Goal: Transaction & Acquisition: Purchase product/service

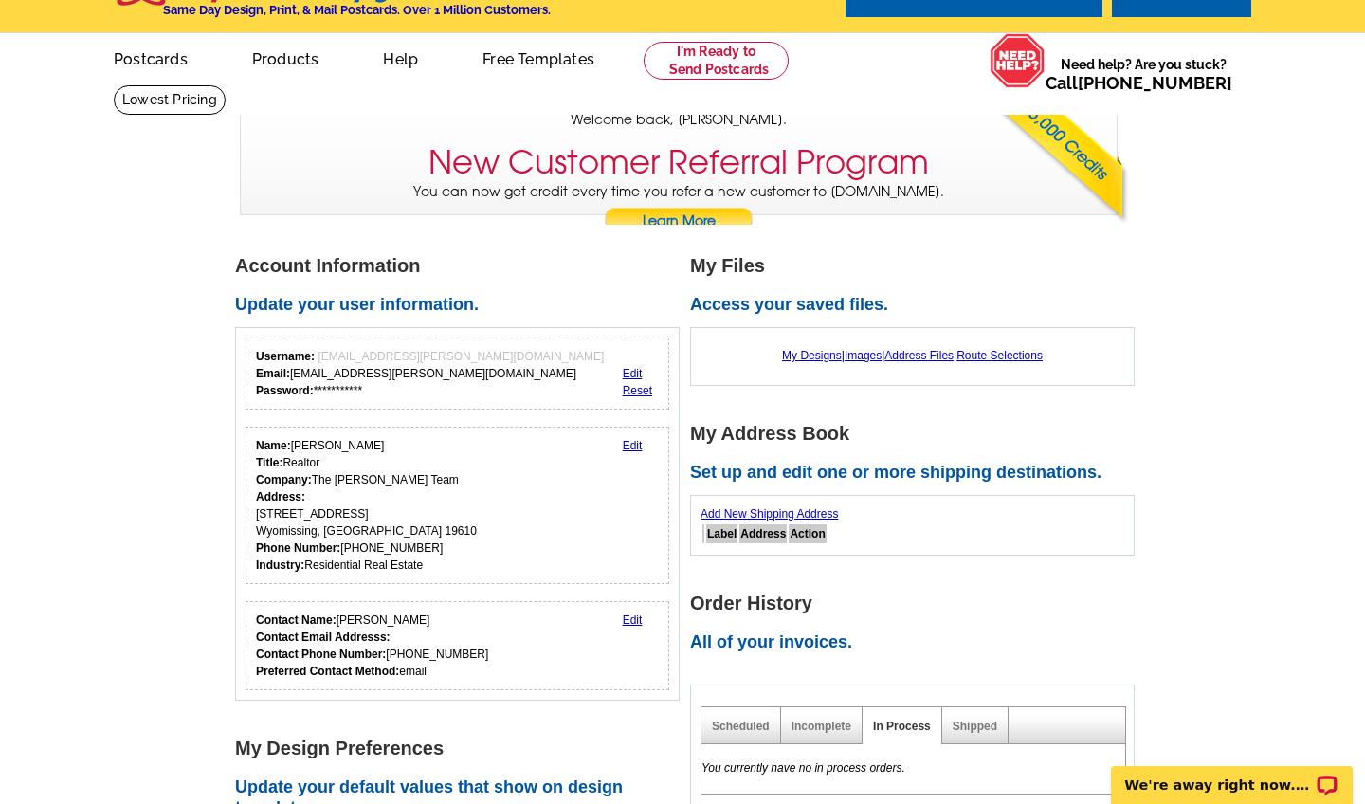
scroll to position [50, 0]
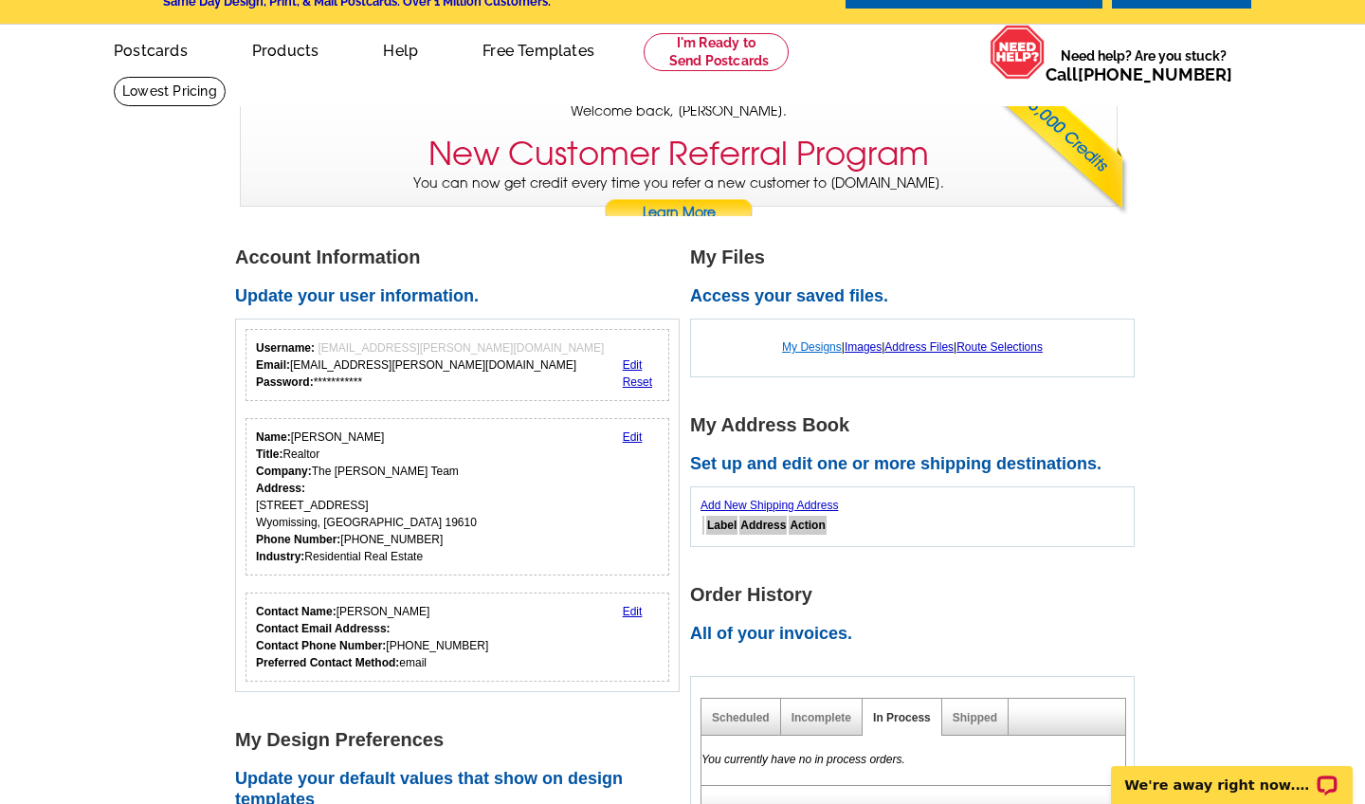
click at [813, 344] on link "My Designs" at bounding box center [812, 346] width 60 height 13
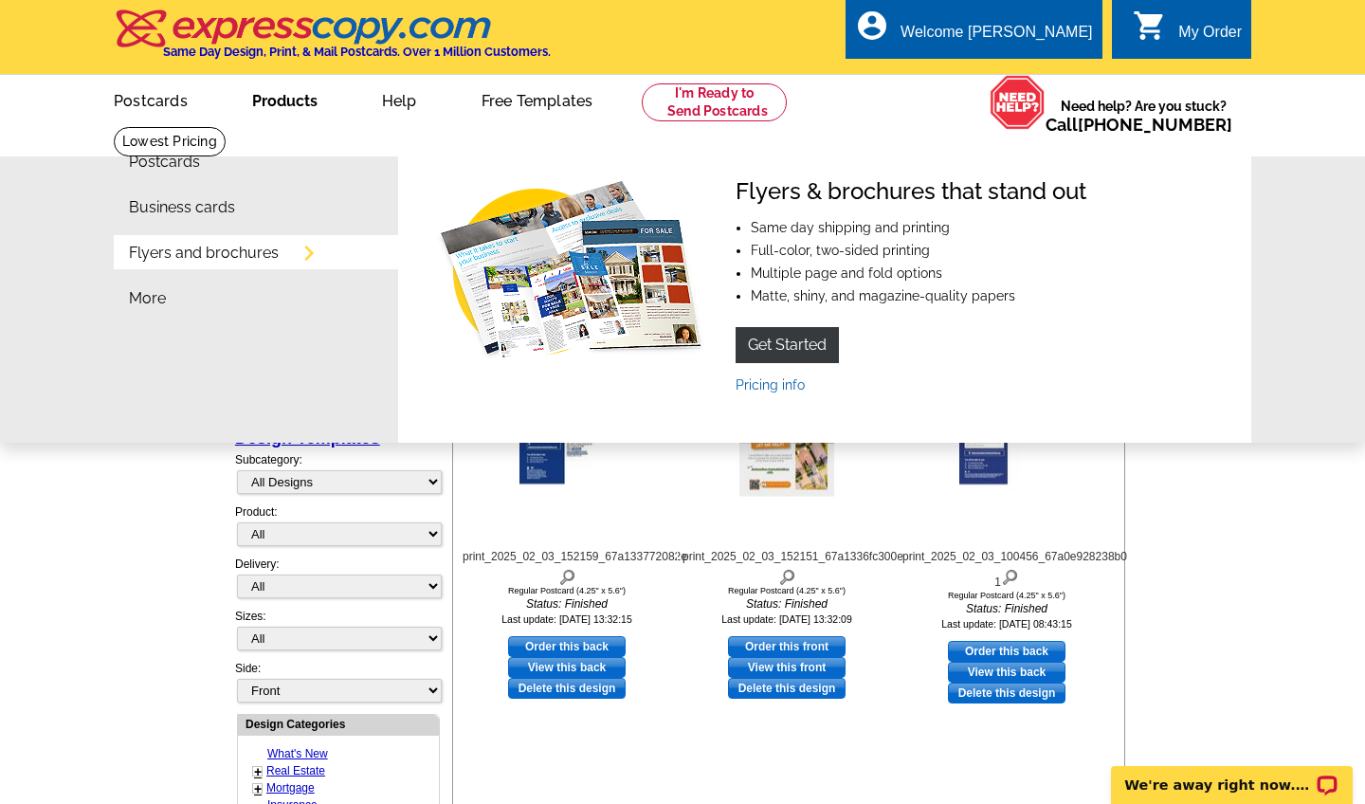
click at [275, 101] on link "Products" at bounding box center [285, 99] width 126 height 45
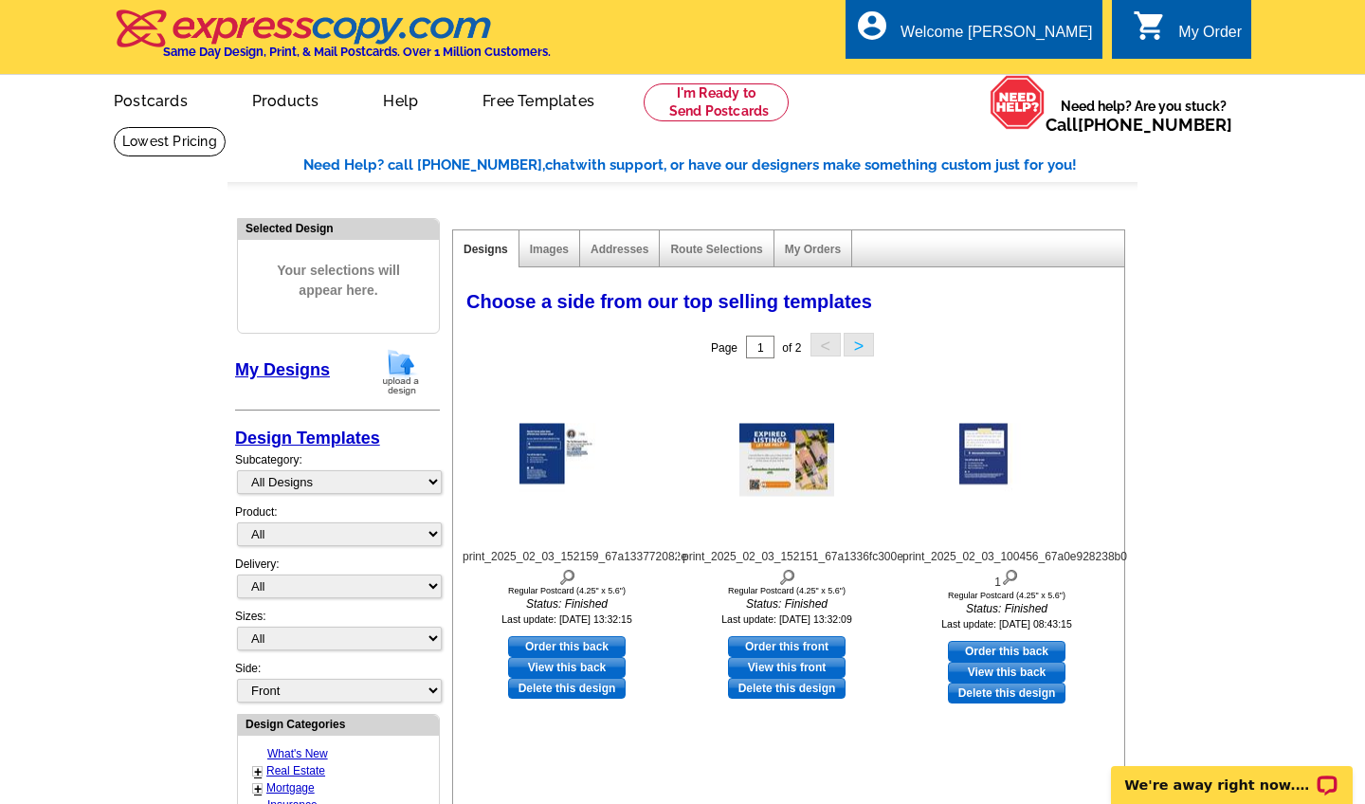
click at [275, 101] on link "Products" at bounding box center [286, 99] width 128 height 45
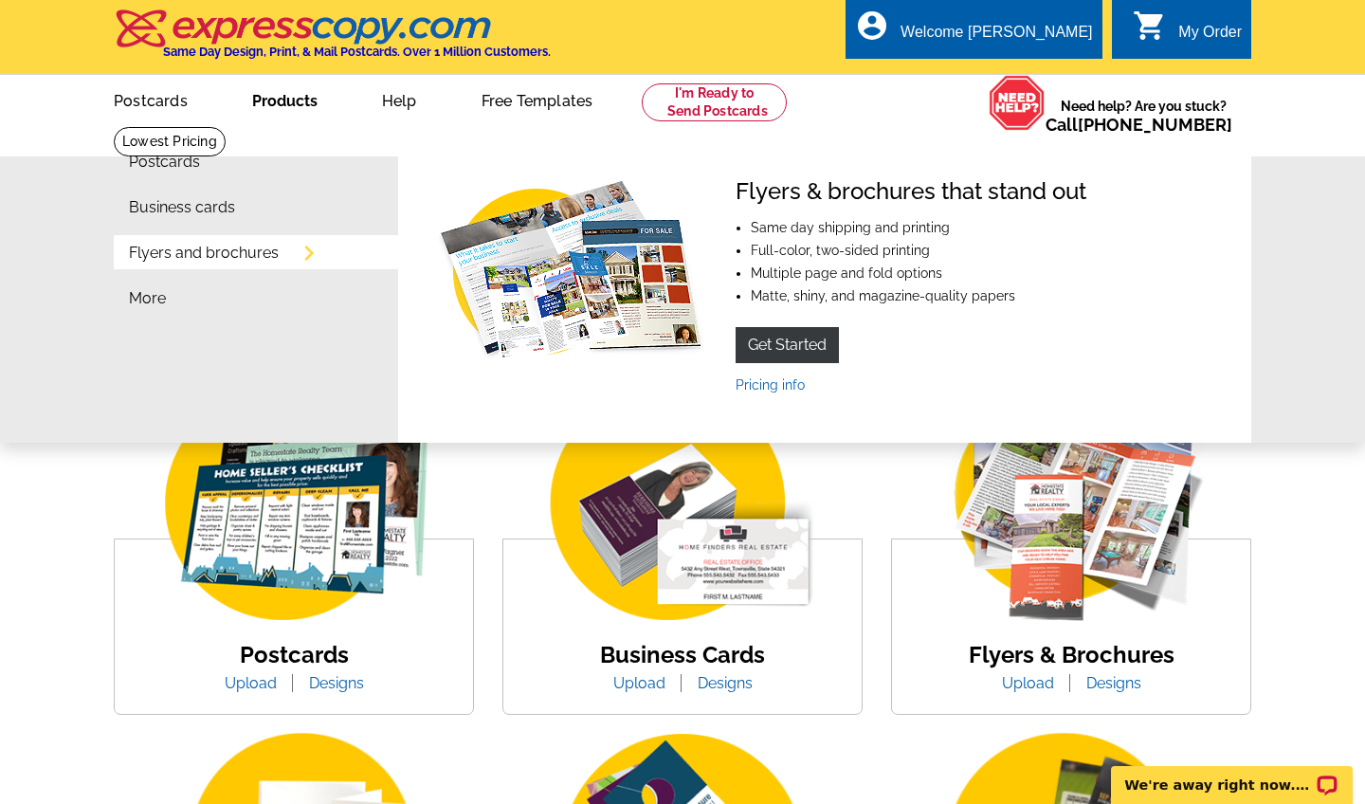
click at [249, 258] on link "Flyers and brochures" at bounding box center [204, 253] width 150 height 15
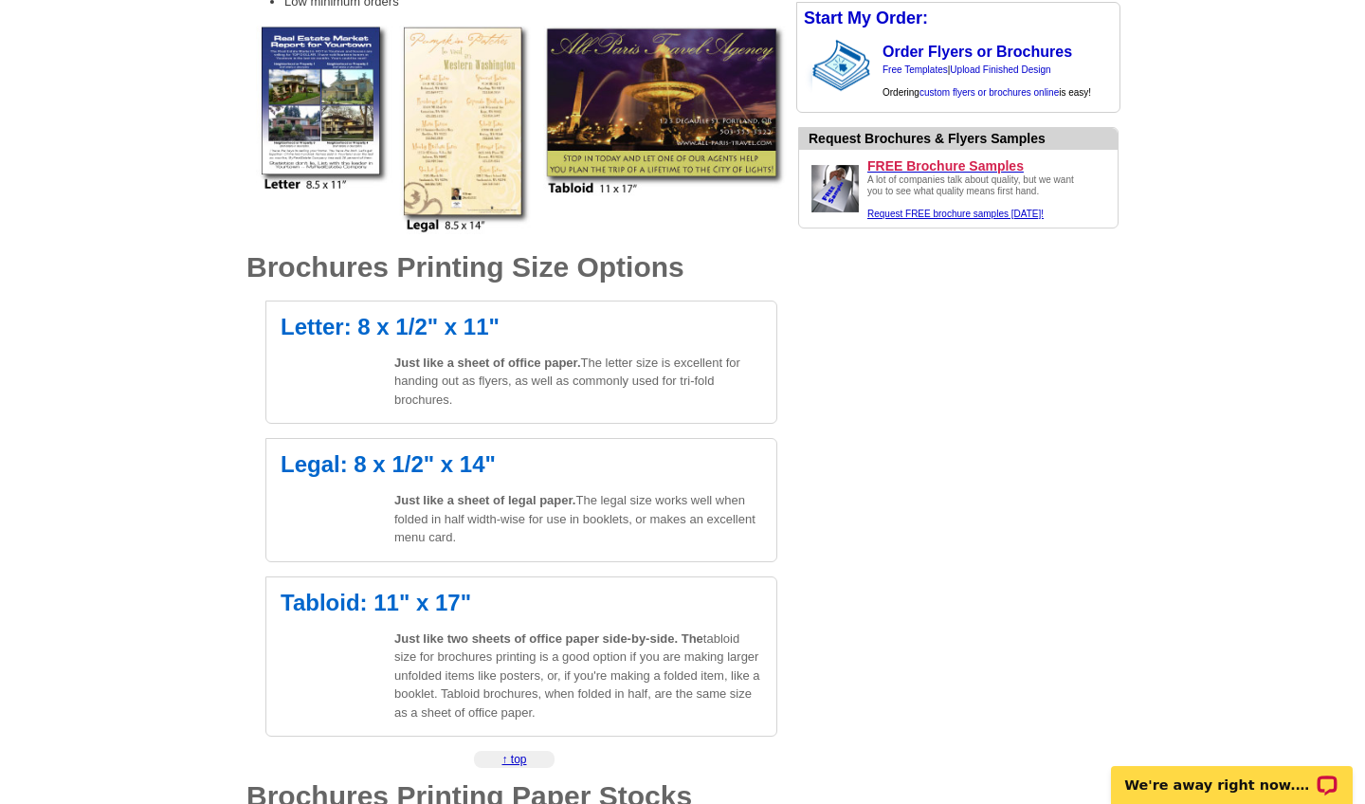
scroll to position [437, 0]
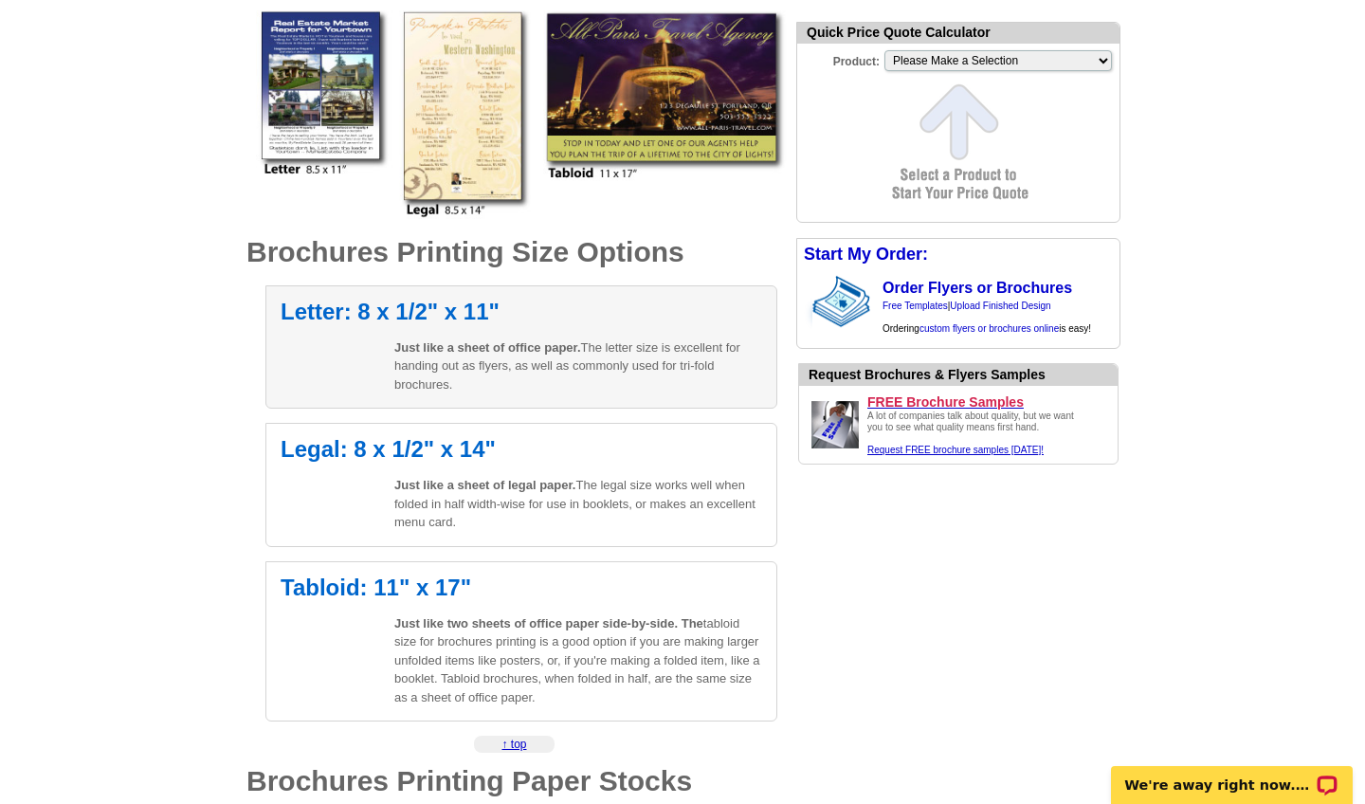
click at [475, 322] on div "Letter: 8 x 1/2" x 11" Just like a sheet of office paper. The letter size is ex…" at bounding box center [521, 347] width 512 height 124
select select "6"
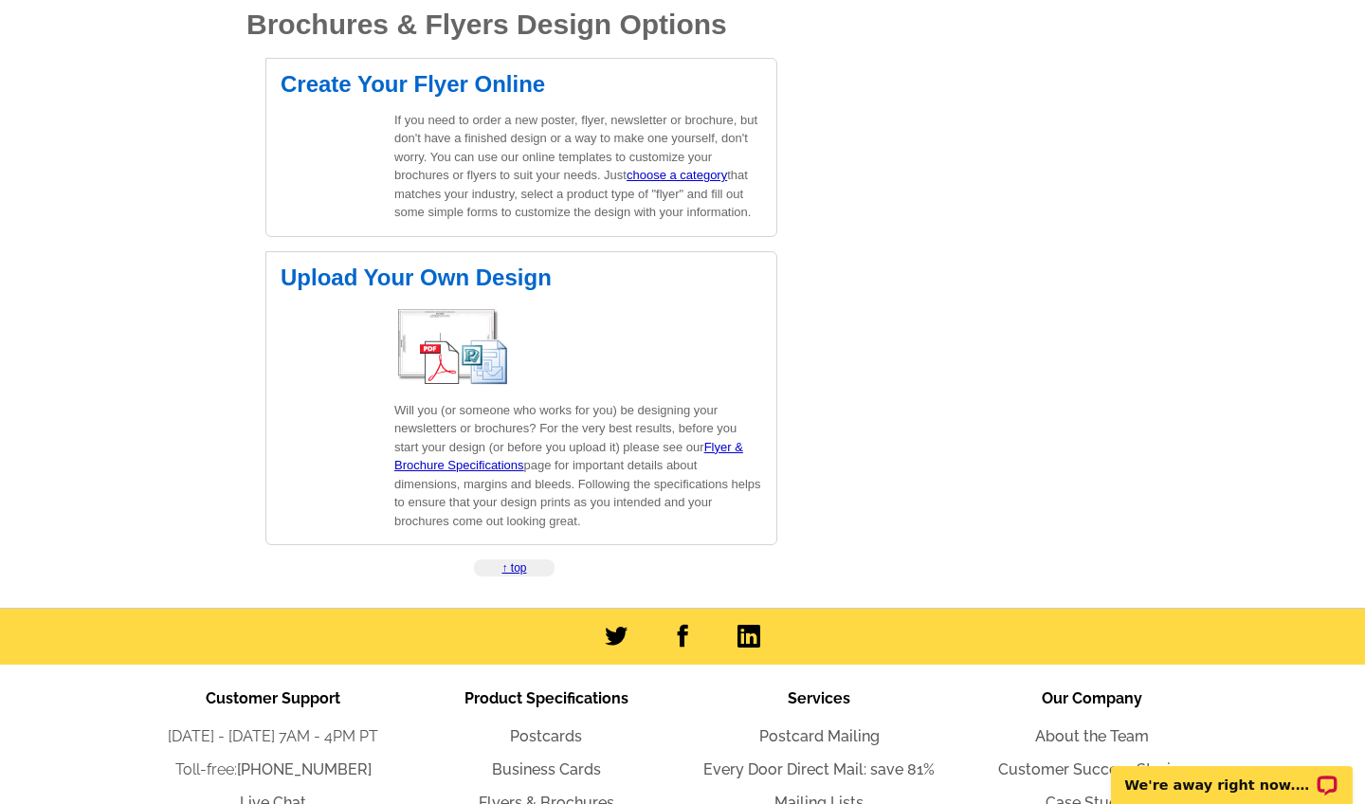
scroll to position [2768, 0]
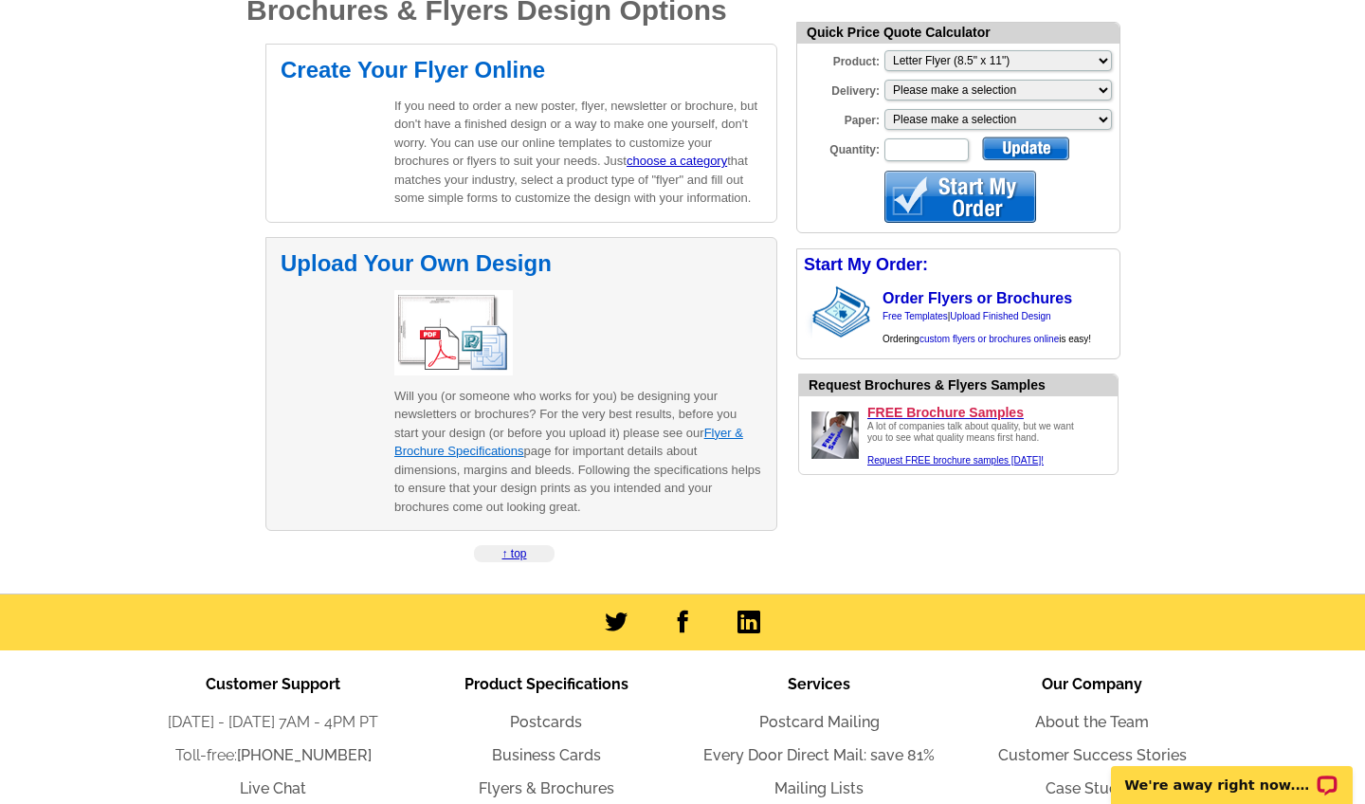
click at [485, 426] on link "Flyer & Brochure Specifications" at bounding box center [568, 442] width 349 height 33
